Goal: Check status: Check status

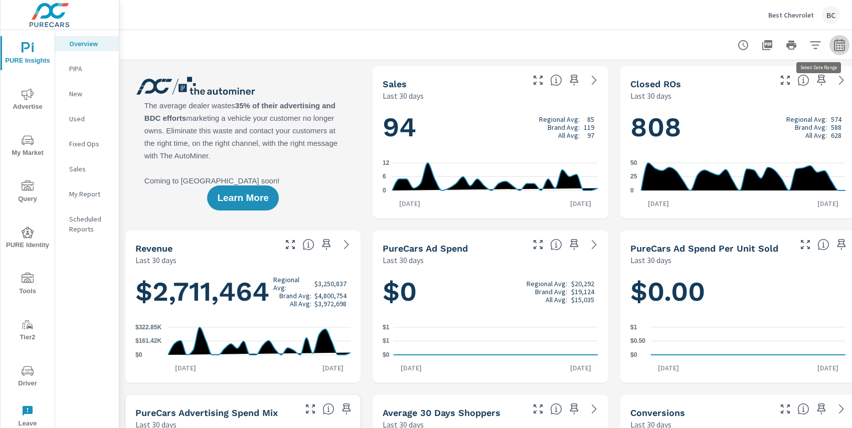
click at [843, 48] on icon "button" at bounding box center [839, 45] width 12 height 12
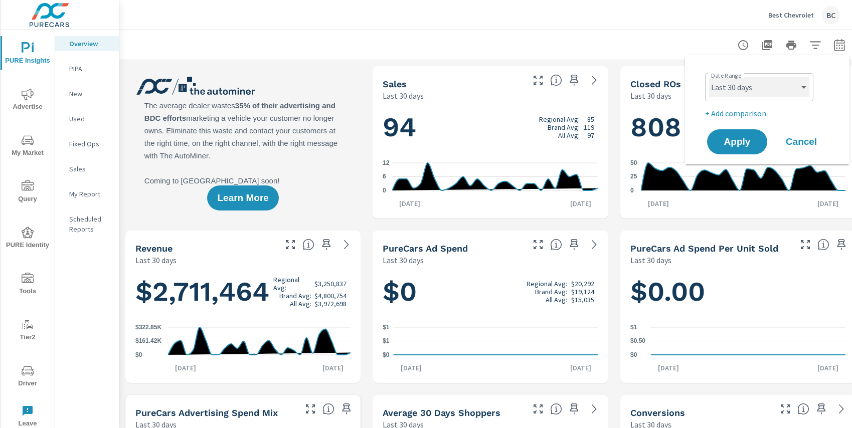
click at [769, 94] on select "Custom Yesterday Last week Last 7 days Last 14 days Last 30 days Last 45 days L…" at bounding box center [759, 87] width 100 height 20
click at [709, 77] on select "Custom Yesterday Last week Last 7 days Last 14 days Last 30 days Last 45 days L…" at bounding box center [759, 87] width 100 height 20
select select "Last month"
click at [741, 145] on span "Apply" at bounding box center [737, 142] width 41 height 10
